Goal: Task Accomplishment & Management: Complete application form

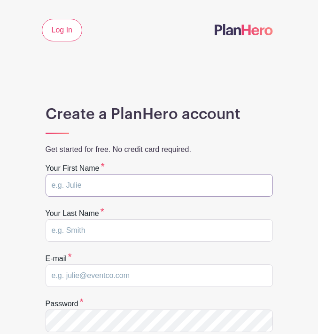
click at [145, 188] on input "text" at bounding box center [159, 185] width 227 height 23
type input "Sally"
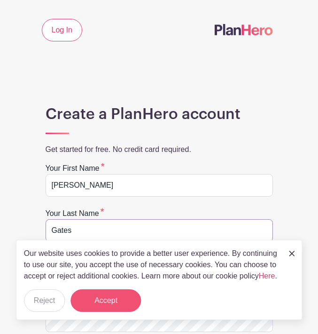
type input "Gates"
click at [108, 298] on button "Accept" at bounding box center [106, 300] width 70 height 23
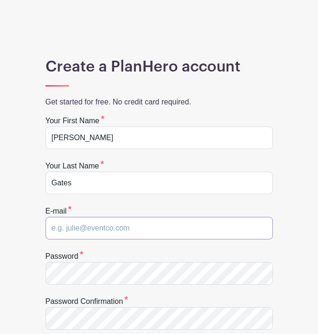
scroll to position [125, 0]
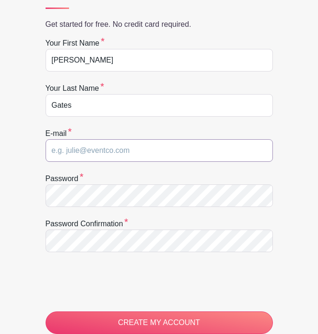
type input "s"
type input "t"
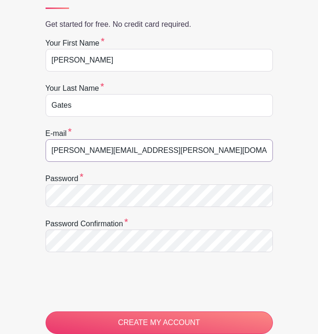
type input "sally.barrett@gemission.org"
click at [231, 226] on div "Password confirmation" at bounding box center [159, 235] width 227 height 34
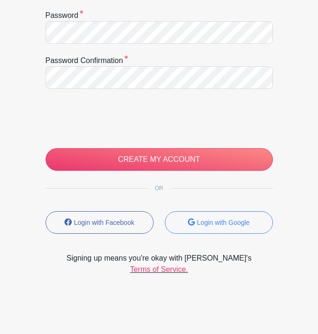
scroll to position [288, 0]
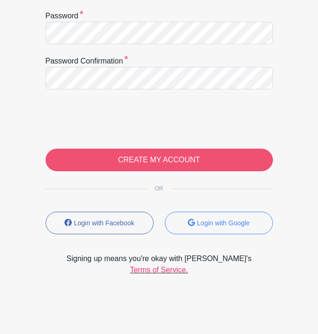
click at [167, 158] on input "CREATE MY ACCOUNT" at bounding box center [159, 159] width 227 height 23
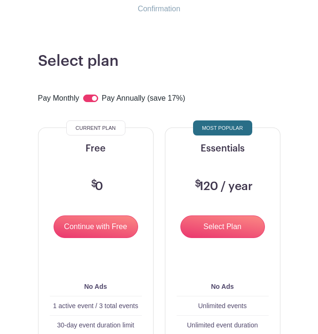
scroll to position [86, 0]
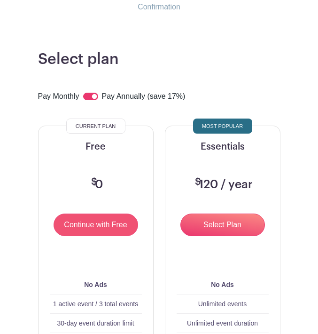
click at [95, 227] on input "Continue with Free" at bounding box center [96, 224] width 85 height 23
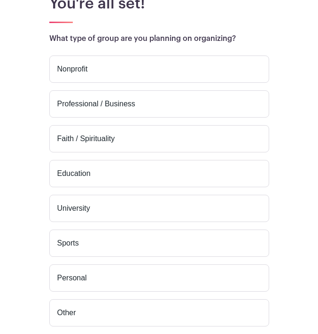
scroll to position [144, 0]
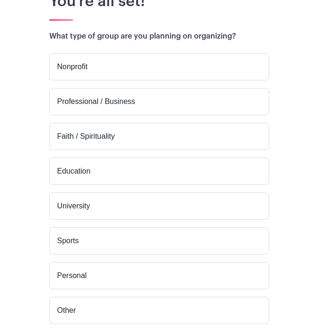
click at [96, 277] on label "Personal" at bounding box center [159, 275] width 220 height 27
click at [0, 0] on input "Personal" at bounding box center [0, 0] width 0 height 0
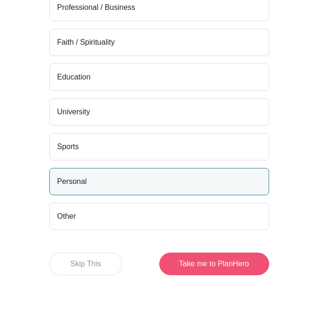
scroll to position [239, 0]
click at [201, 266] on button "Take me to PlanHero" at bounding box center [214, 263] width 110 height 23
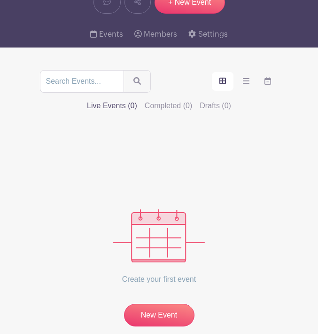
scroll to position [132, 0]
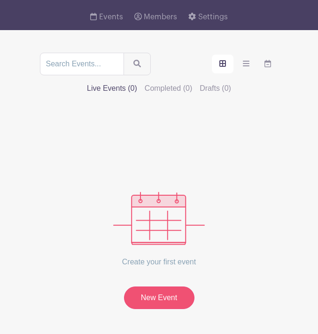
click at [170, 286] on link "New Event" at bounding box center [159, 297] width 70 height 23
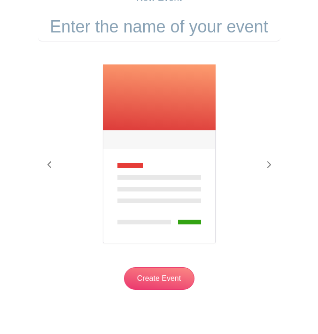
scroll to position [94, 0]
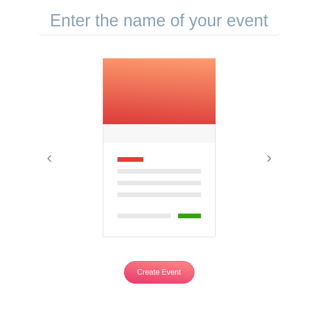
click at [164, 22] on input "text" at bounding box center [159, 20] width 242 height 29
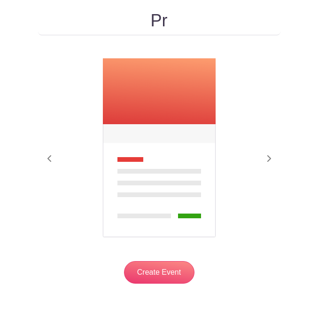
type input "P"
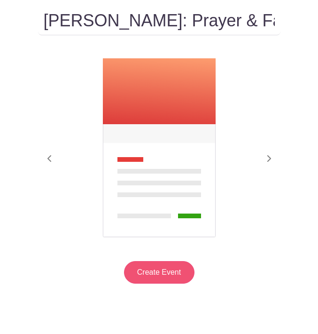
type input "Bentley's: Prayer & Fasting"
click at [159, 277] on input "Create Event" at bounding box center [159, 272] width 70 height 23
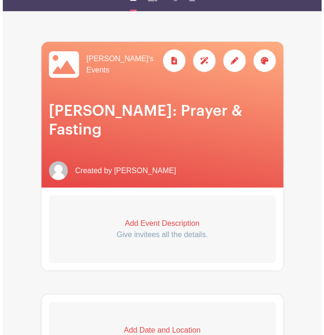
scroll to position [119, 0]
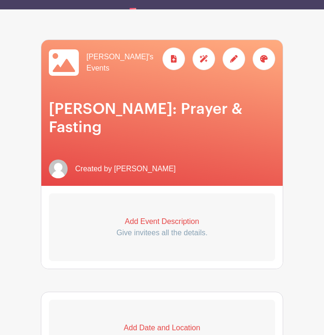
click at [172, 216] on p "Add Event Description" at bounding box center [162, 221] width 226 height 11
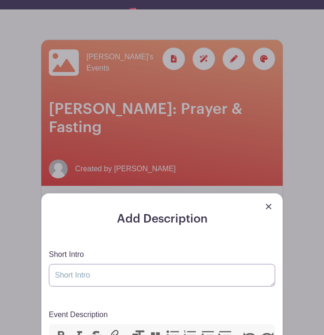
click at [132, 264] on textarea "Short Intro" at bounding box center [162, 275] width 226 height 23
paste textarea "Sarah recently switched to a new form of chemo. As a result, her cancer has cha…"
drag, startPoint x: 250, startPoint y: 241, endPoint x: 136, endPoint y: 246, distance: 114.8
click at [136, 264] on textarea "Sarah recently switched to a new form of chemo. As a result, her cancer has cha…" at bounding box center [162, 275] width 226 height 23
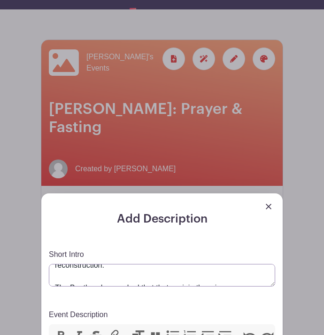
click at [154, 264] on textarea "Sarah recently switched to a new form of chemo. As a result, her cancer has cha…" at bounding box center [162, 275] width 226 height 23
drag, startPoint x: 182, startPoint y: 242, endPoint x: 48, endPoint y: 241, distance: 133.5
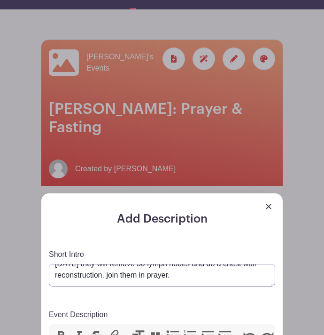
scroll to position [49, 0]
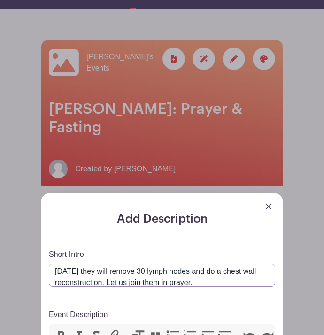
click at [81, 264] on textarea "Sarah recently switched to a new form of chemo. As a result, her cancer has cha…" at bounding box center [162, 275] width 226 height 23
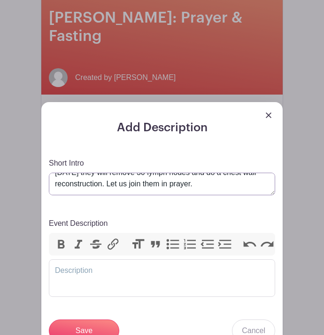
scroll to position [2, 0]
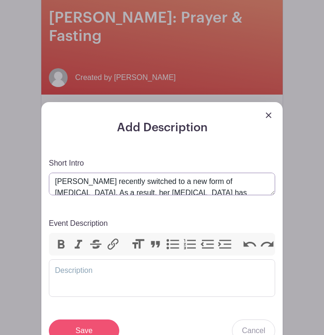
type textarea "Sarah recently switched to a new form of chemo. As a result, her cancer has cha…"
click at [86, 319] on input "Save" at bounding box center [84, 330] width 70 height 23
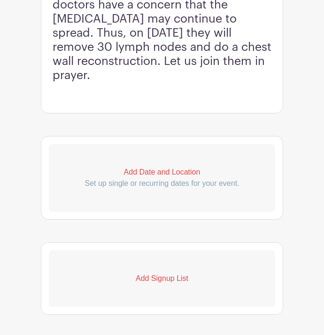
scroll to position [477, 0]
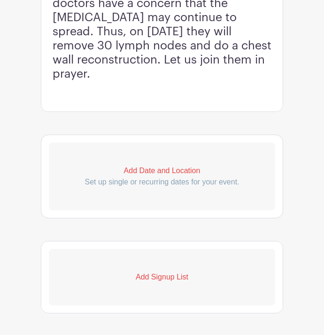
click at [144, 176] on p "Set up single or recurring dates for your event." at bounding box center [162, 181] width 226 height 11
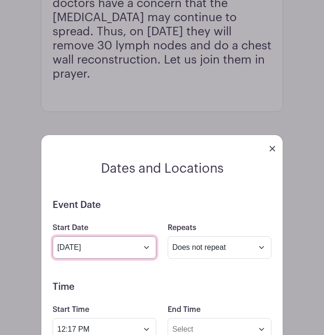
click at [143, 236] on input "Aug 13 2025" at bounding box center [105, 247] width 104 height 23
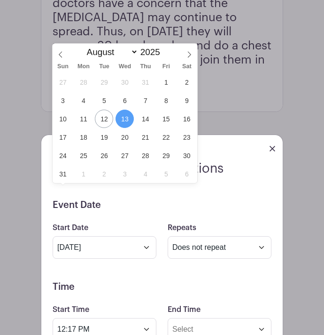
click at [124, 119] on span "13" at bounding box center [125, 118] width 18 height 18
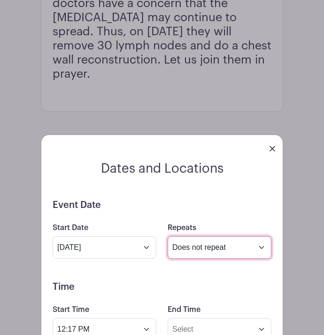
select select "daily"
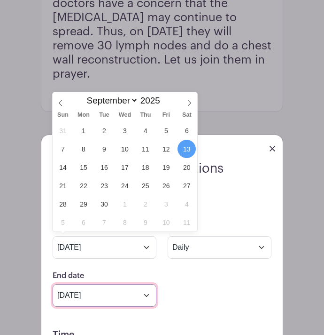
click at [136, 284] on input "Sep 13 2025" at bounding box center [105, 295] width 104 height 23
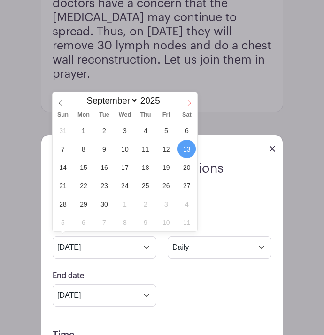
click at [188, 102] on icon at bounding box center [189, 103] width 7 height 7
select select "9"
click at [143, 131] on span "2" at bounding box center [145, 130] width 18 height 18
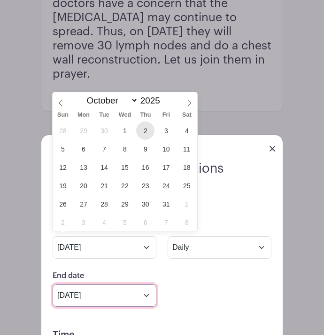
type input "Oct 2 2025"
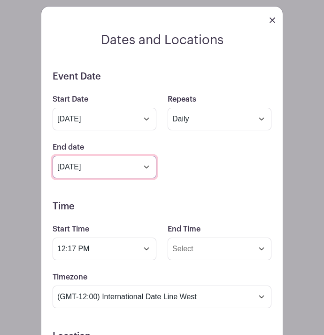
scroll to position [606, 0]
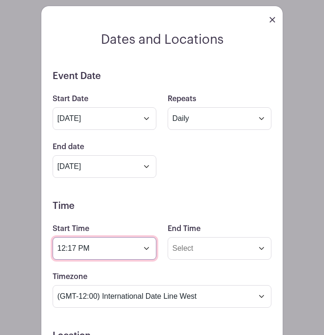
click at [144, 237] on input "12:17 PM" at bounding box center [105, 248] width 104 height 23
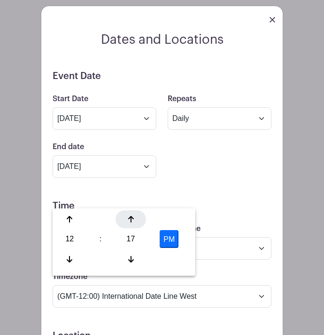
click at [131, 219] on icon at bounding box center [131, 219] width 6 height 7
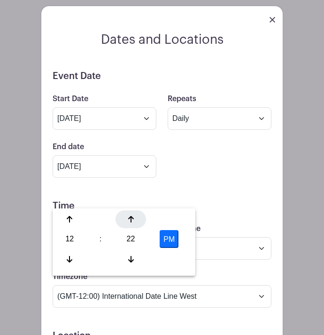
click at [131, 219] on icon at bounding box center [131, 219] width 6 height 7
click at [130, 237] on div "26" at bounding box center [131, 239] width 31 height 18
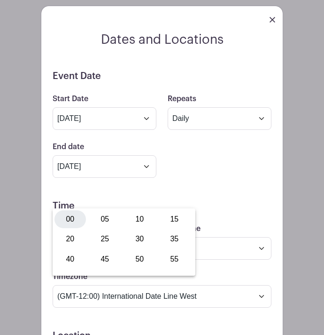
click at [71, 217] on div "00" at bounding box center [70, 219] width 31 height 18
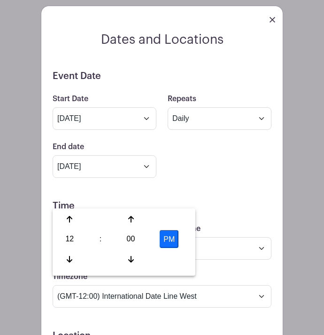
click at [174, 240] on button "PM" at bounding box center [169, 239] width 19 height 18
type input "12:00 AM"
click at [227, 237] on input "End Time" at bounding box center [220, 248] width 104 height 23
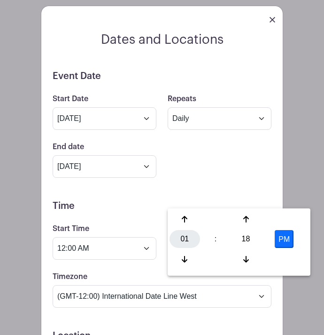
click at [185, 242] on div "01" at bounding box center [185, 239] width 31 height 18
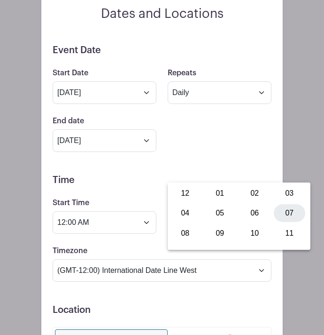
scroll to position [625, 0]
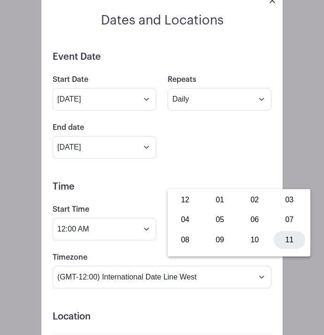
click at [289, 240] on div "11" at bounding box center [289, 240] width 31 height 18
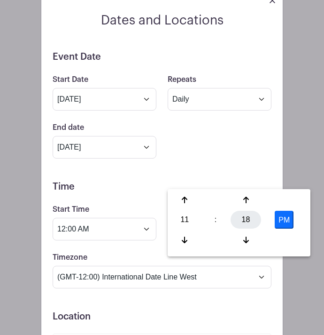
click at [245, 220] on div "18" at bounding box center [246, 220] width 31 height 18
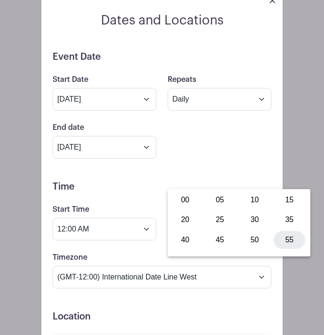
click at [291, 241] on div "55" at bounding box center [289, 240] width 31 height 18
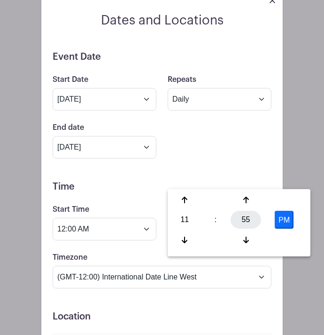
click at [247, 222] on div "55" at bounding box center [246, 220] width 31 height 18
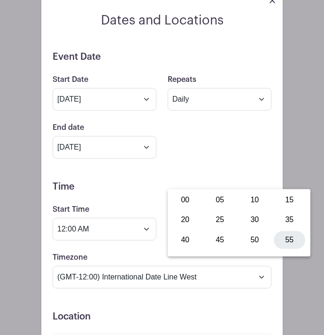
click at [290, 244] on div "55" at bounding box center [289, 240] width 31 height 18
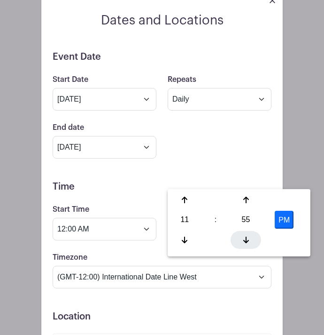
click at [243, 236] on icon at bounding box center [246, 240] width 6 height 8
click at [245, 201] on icon at bounding box center [246, 200] width 6 height 8
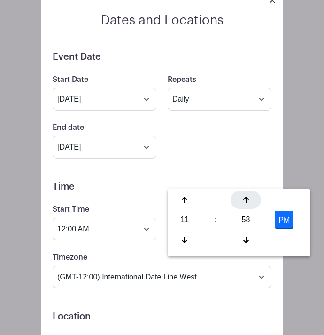
click at [245, 201] on icon at bounding box center [246, 200] width 6 height 8
click at [286, 219] on button "PM" at bounding box center [284, 220] width 19 height 18
click at [283, 223] on button "AM" at bounding box center [284, 220] width 19 height 18
type input "11:59 PM"
click at [251, 311] on h5 "Location" at bounding box center [162, 316] width 219 height 11
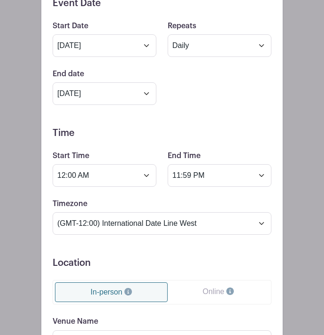
scroll to position [685, 0]
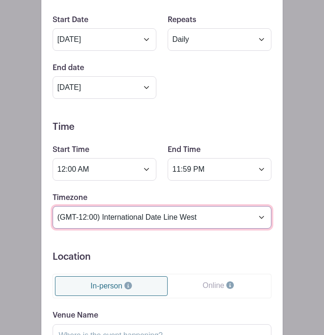
select select "London"
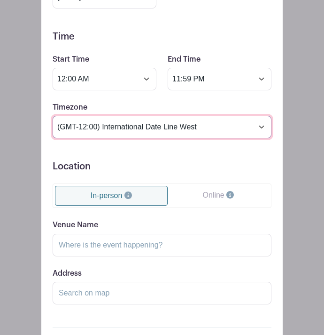
scroll to position [776, 0]
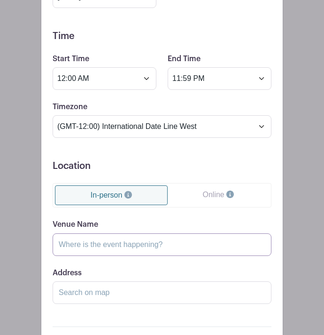
click at [134, 233] on input "Venue Name" at bounding box center [162, 244] width 219 height 23
click at [195, 185] on link "Online" at bounding box center [218, 194] width 101 height 19
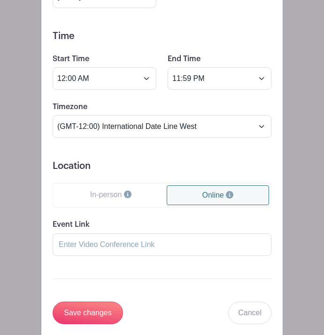
click at [101, 185] on link "In-person" at bounding box center [111, 194] width 112 height 19
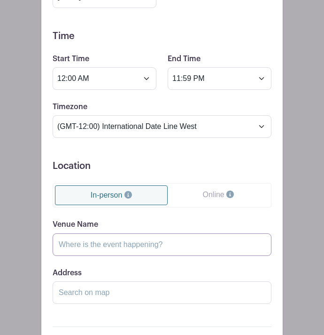
click at [99, 233] on input "Venue Name" at bounding box center [162, 244] width 219 height 23
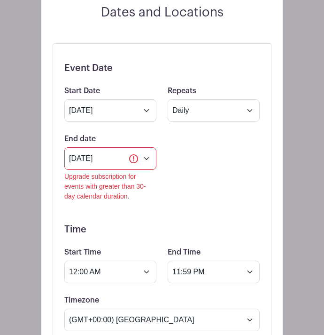
scroll to position [636, 0]
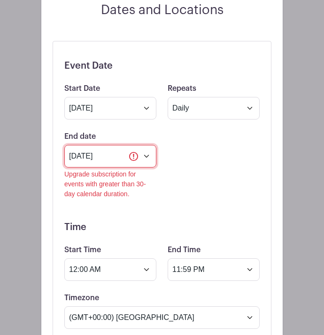
click at [149, 145] on input "Oct 2 2025" at bounding box center [110, 156] width 92 height 23
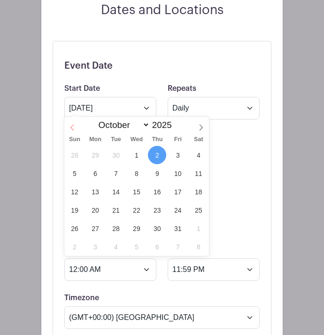
click at [72, 125] on icon at bounding box center [72, 127] width 7 height 7
click at [160, 226] on span "2" at bounding box center [157, 228] width 18 height 18
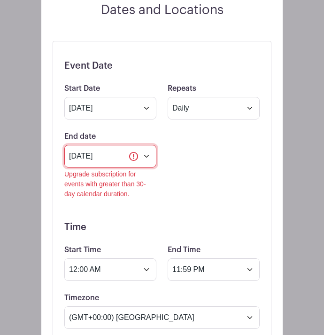
click at [145, 145] on input "Oct 2 2025" at bounding box center [110, 156] width 92 height 23
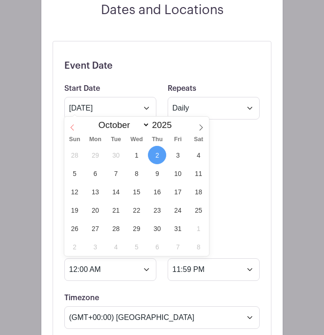
click at [72, 126] on icon at bounding box center [72, 127] width 7 height 7
select select "8"
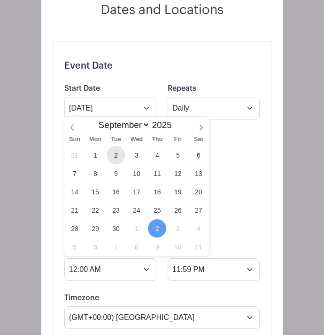
click at [120, 154] on span "2" at bounding box center [116, 155] width 18 height 18
type input "Sep 2 2025"
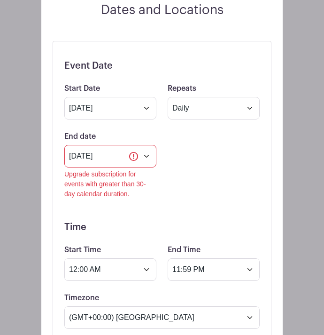
click at [184, 134] on div "End date Sep 2 2025 Upgrade subscription for events with greater than 30-day ca…" at bounding box center [162, 165] width 207 height 68
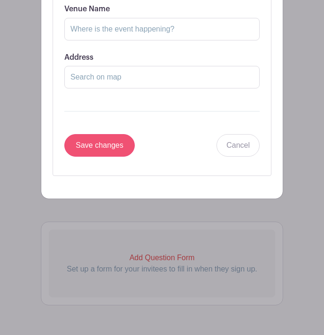
click at [108, 134] on input "Save changes" at bounding box center [99, 145] width 70 height 23
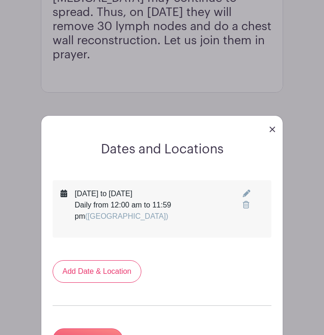
scroll to position [427, 0]
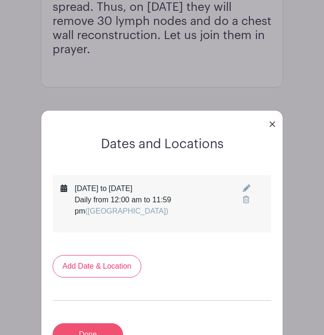
click at [94, 323] on link "Done" at bounding box center [88, 334] width 70 height 23
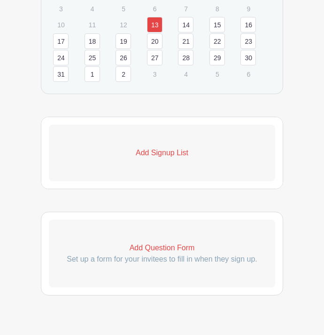
scroll to position [876, 0]
click at [159, 148] on p "Add Signup List" at bounding box center [162, 153] width 226 height 11
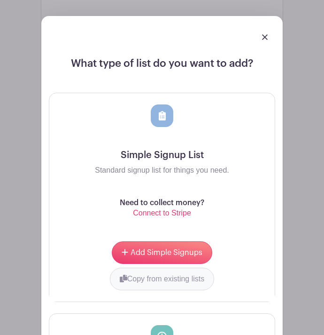
scroll to position [1001, 0]
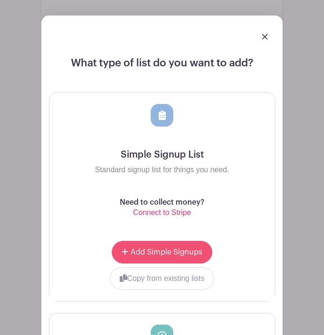
click at [163, 248] on span "Add Simple Signups" at bounding box center [167, 252] width 72 height 8
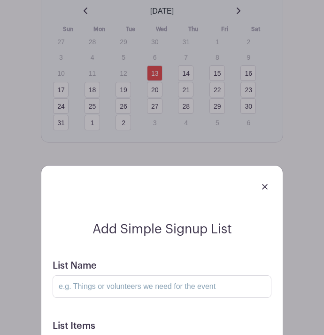
scroll to position [902, 0]
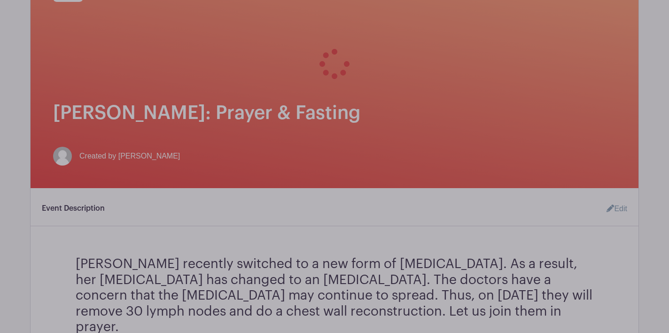
scroll to position [182, 0]
